Goal: Use online tool/utility

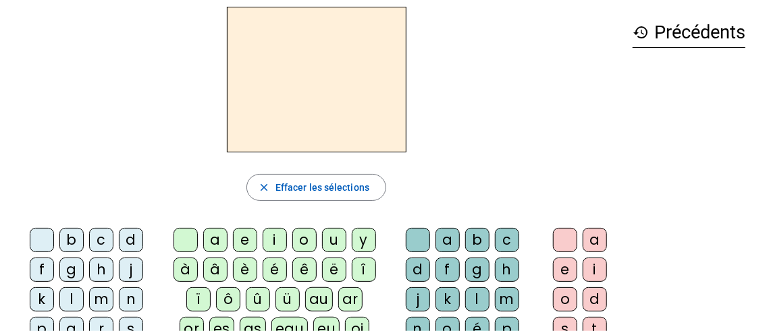
scroll to position [53, 0]
click at [70, 296] on div "l" at bounding box center [71, 299] width 24 height 24
click at [215, 238] on div "a" at bounding box center [215, 239] width 24 height 24
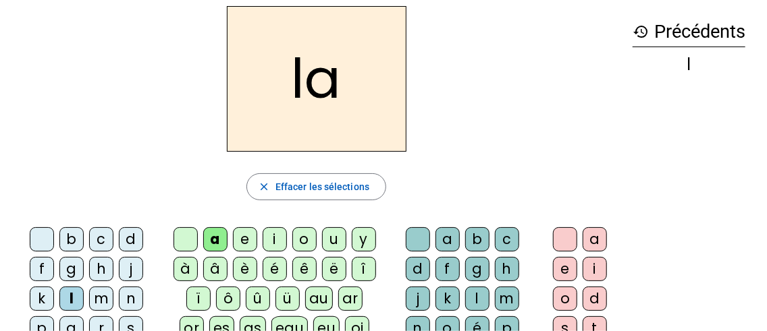
click at [500, 244] on div "c" at bounding box center [507, 239] width 24 height 24
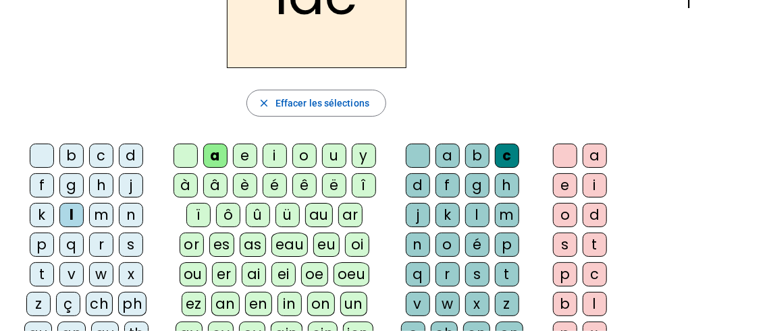
scroll to position [138, 0]
click at [41, 265] on div "t" at bounding box center [42, 274] width 24 height 24
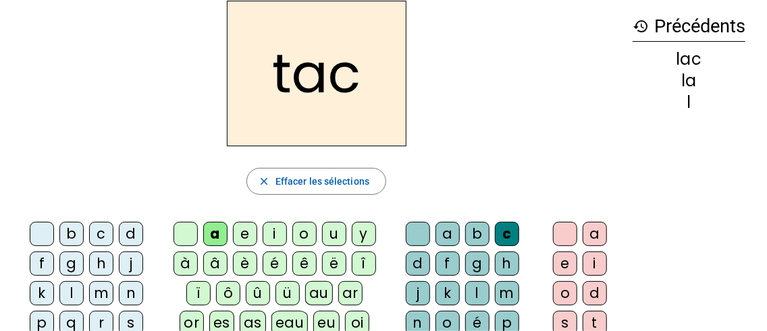
scroll to position [59, 0]
click at [423, 233] on div at bounding box center [418, 234] width 24 height 24
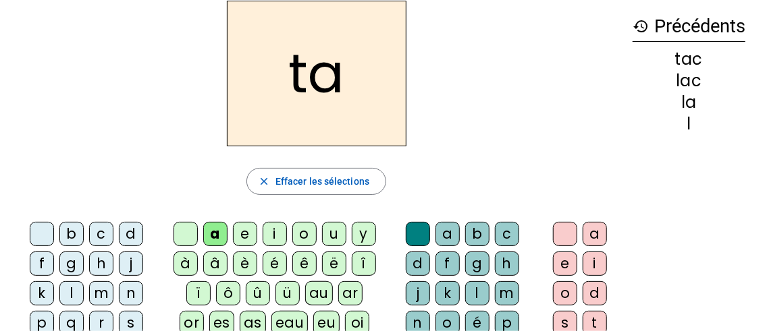
click at [241, 234] on div "e" at bounding box center [245, 234] width 24 height 24
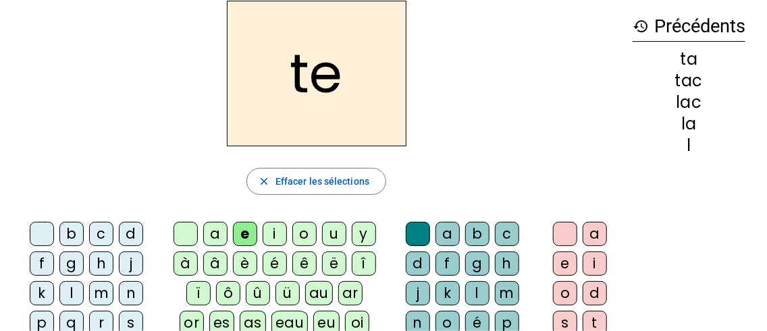
click at [335, 231] on div "u" at bounding box center [334, 234] width 24 height 24
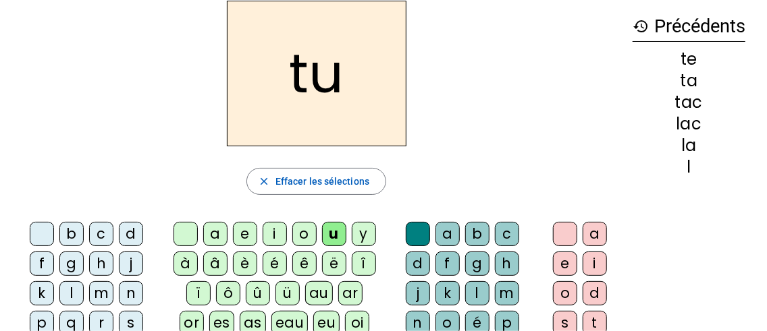
click at [130, 232] on div "d" at bounding box center [131, 234] width 24 height 24
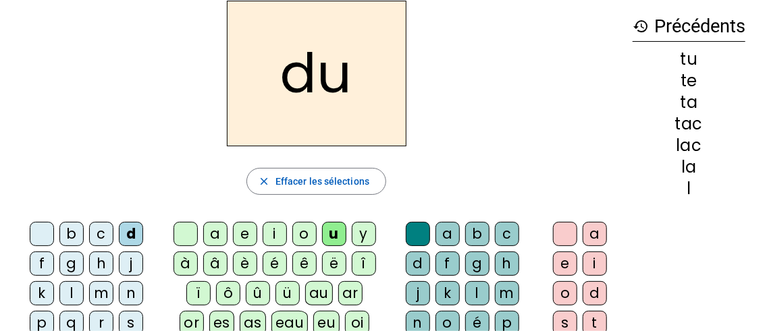
click at [506, 230] on div "c" at bounding box center [507, 234] width 24 height 24
